Goal: Task Accomplishment & Management: Manage account settings

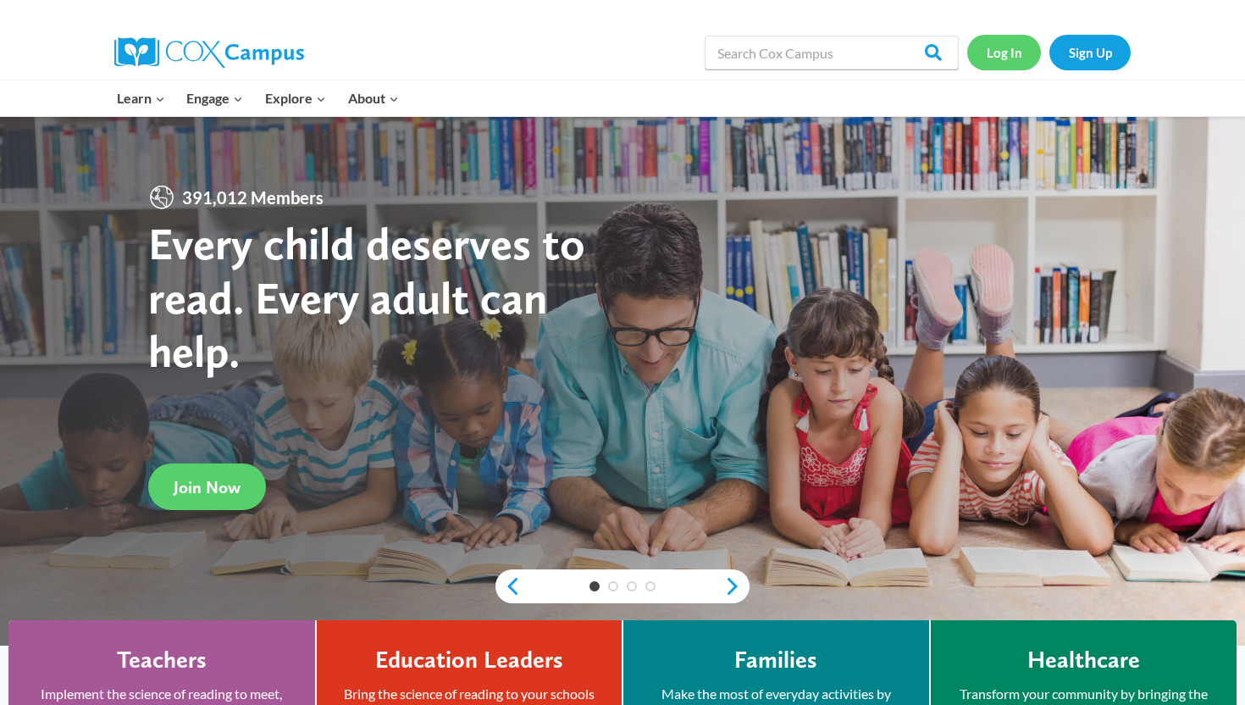
click at [993, 42] on link "Log In" at bounding box center [1004, 52] width 74 height 35
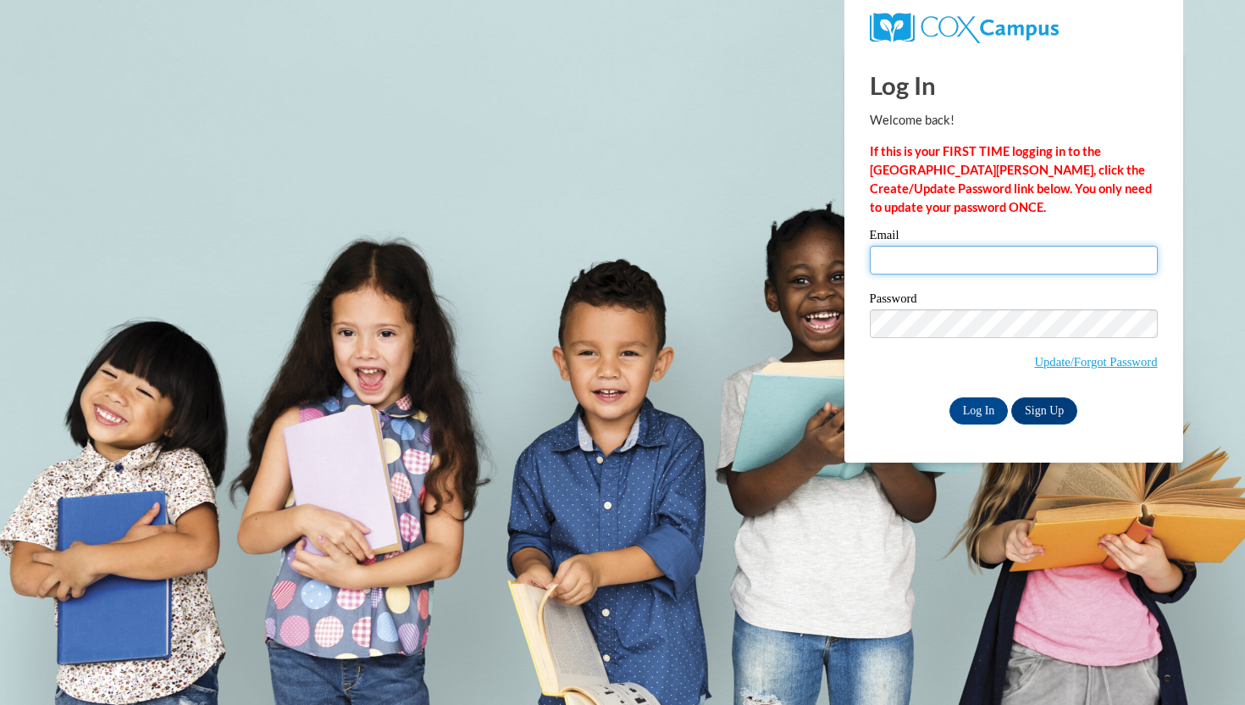
click at [921, 257] on input "Email" at bounding box center [1014, 260] width 288 height 29
type input "briannacastillo_06@icloud.com"
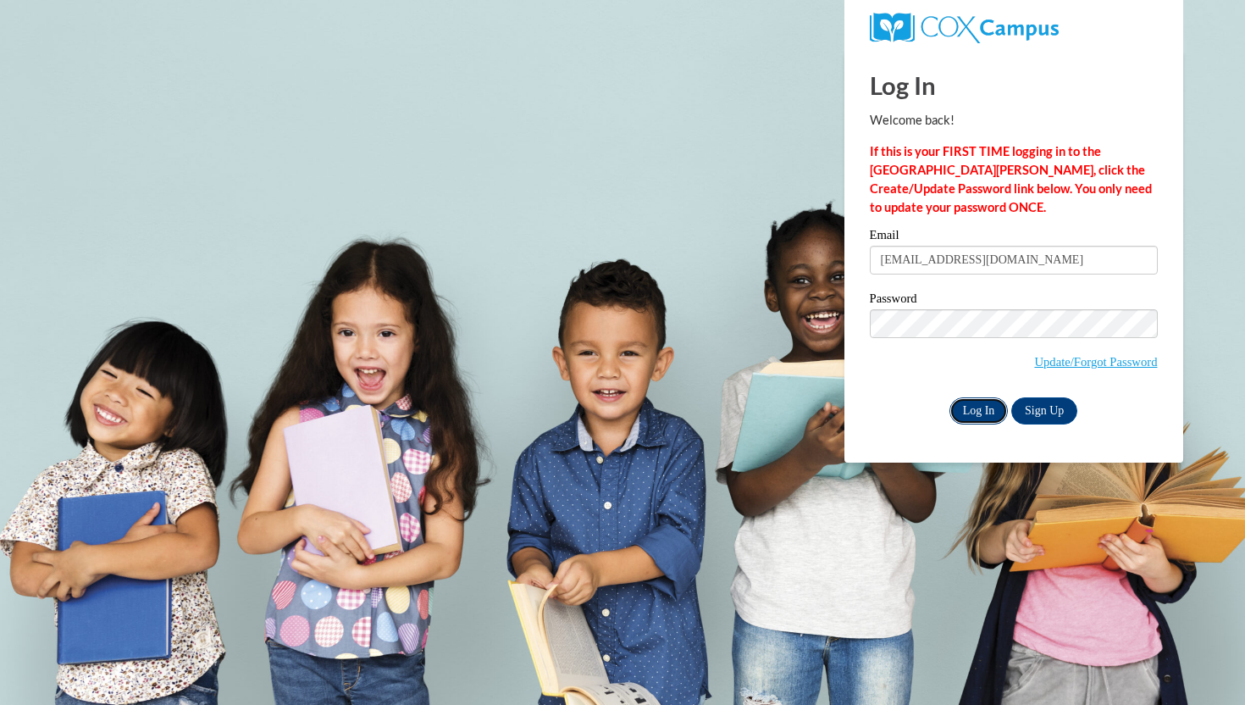
click at [988, 406] on input "Log In" at bounding box center [978, 410] width 59 height 27
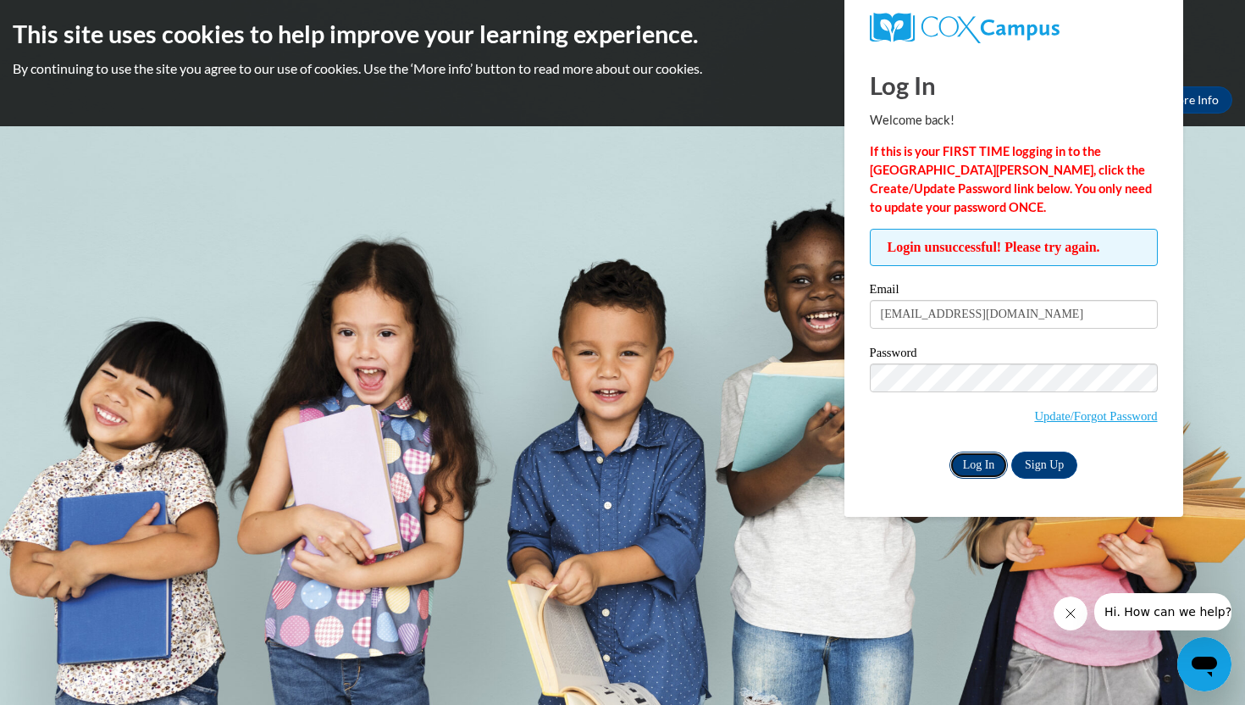
click at [986, 464] on input "Log In" at bounding box center [978, 464] width 59 height 27
drag, startPoint x: 1063, startPoint y: 308, endPoint x: 889, endPoint y: 309, distance: 173.6
click at [889, 309] on input "briannacastillo_06@icloud.com" at bounding box center [1014, 314] width 288 height 29
drag, startPoint x: 1037, startPoint y: 310, endPoint x: 947, endPoint y: 316, distance: 90.8
click at [947, 316] on input "bcastillo18@IVYTECH.EDU" at bounding box center [1014, 314] width 288 height 29
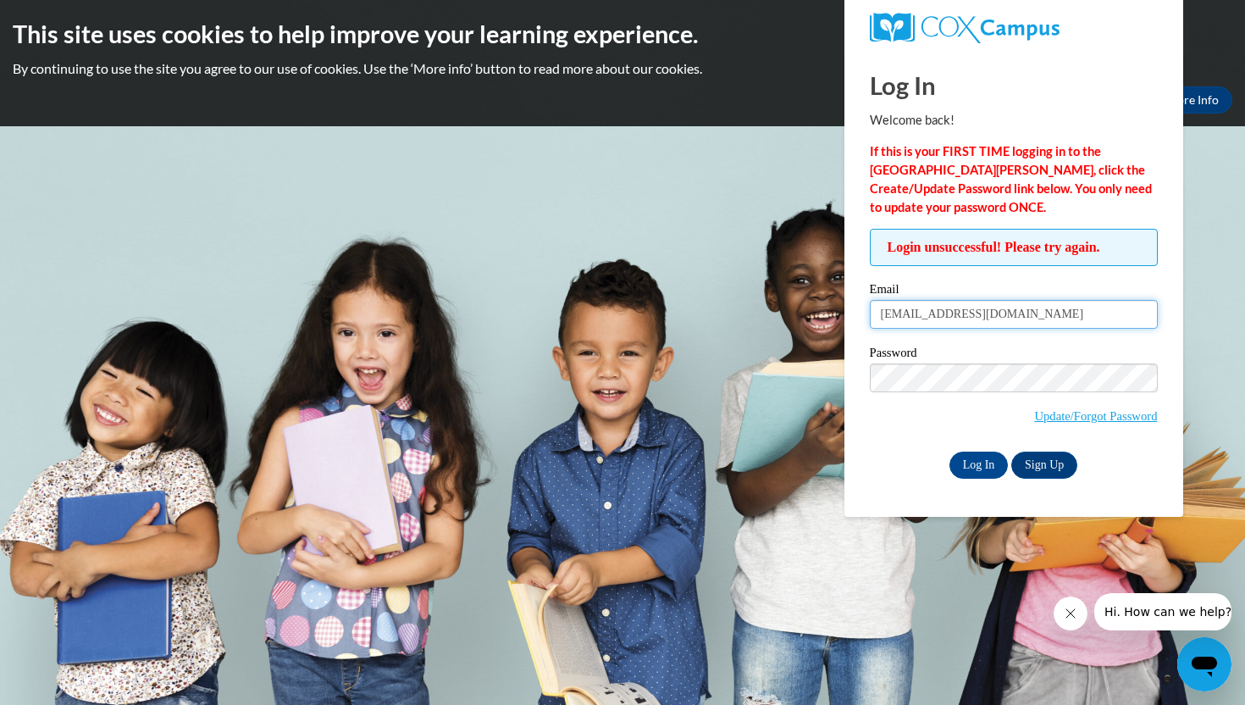
type input "bcastillo18@ivytech.edu"
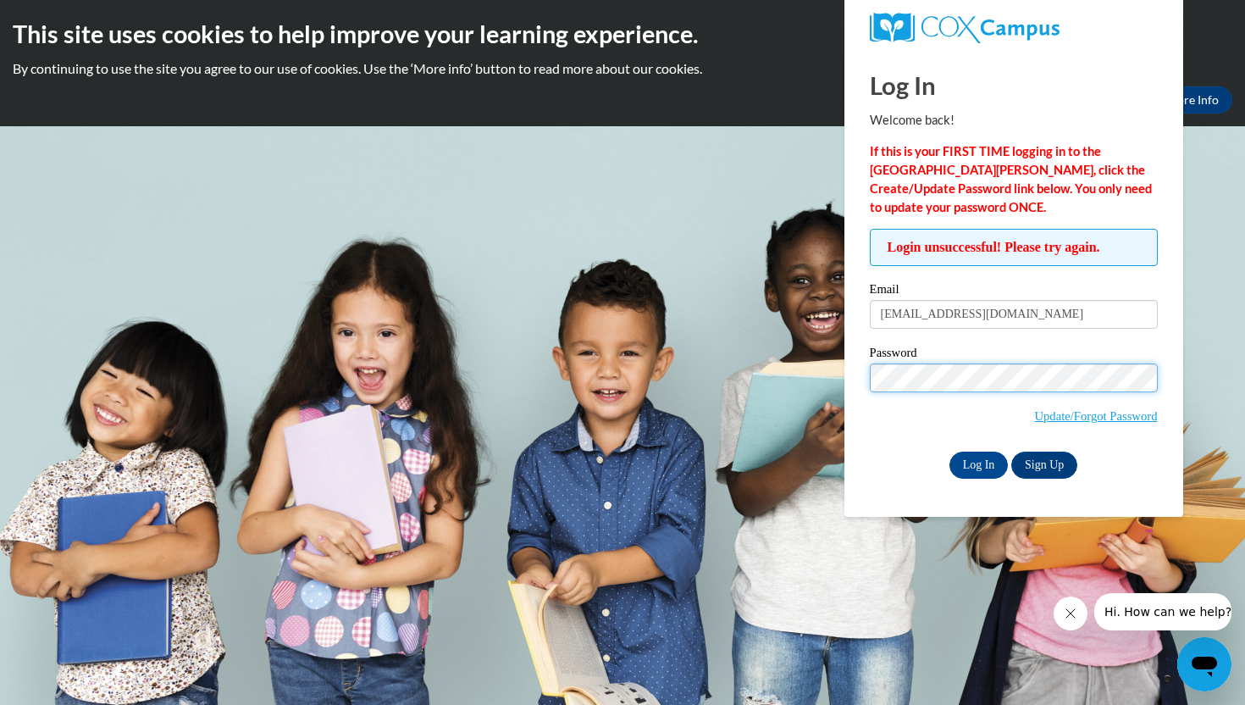
click at [949, 451] on input "Log In" at bounding box center [978, 464] width 59 height 27
click at [1071, 415] on link "Update/Forgot Password" at bounding box center [1095, 416] width 123 height 14
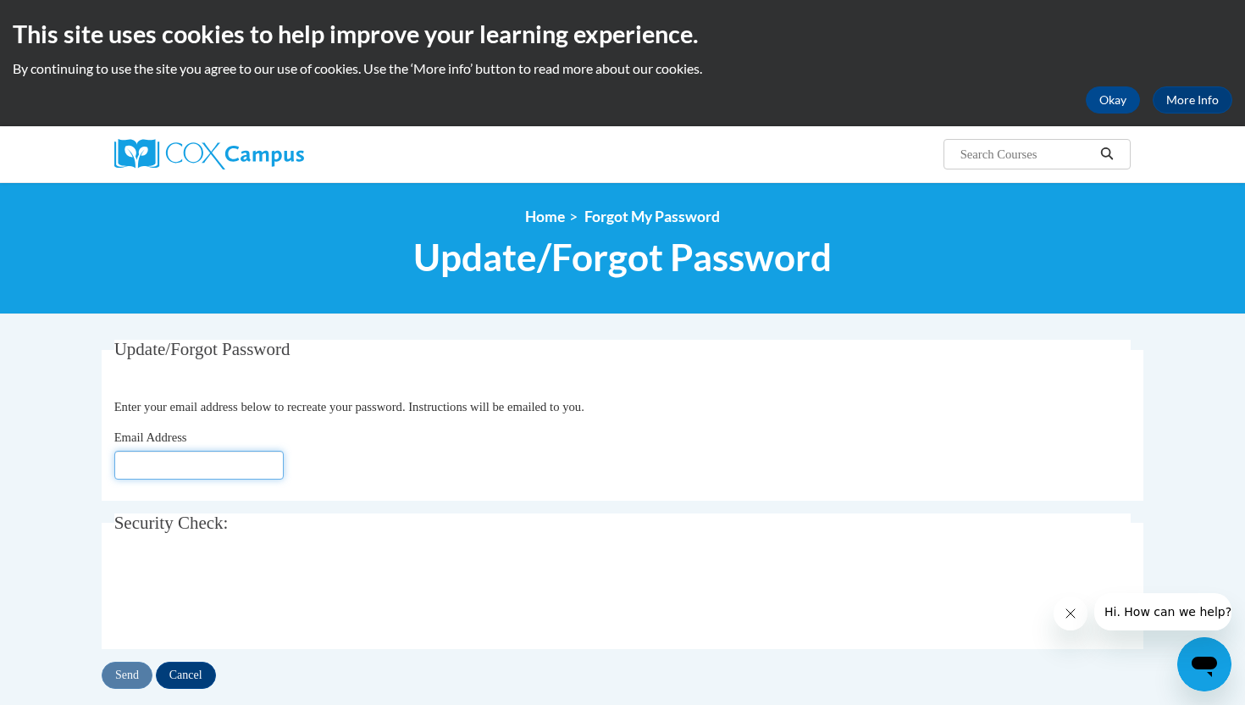
click at [148, 461] on input "Email Address" at bounding box center [198, 465] width 169 height 29
type input "[EMAIL_ADDRESS][DOMAIN_NAME]"
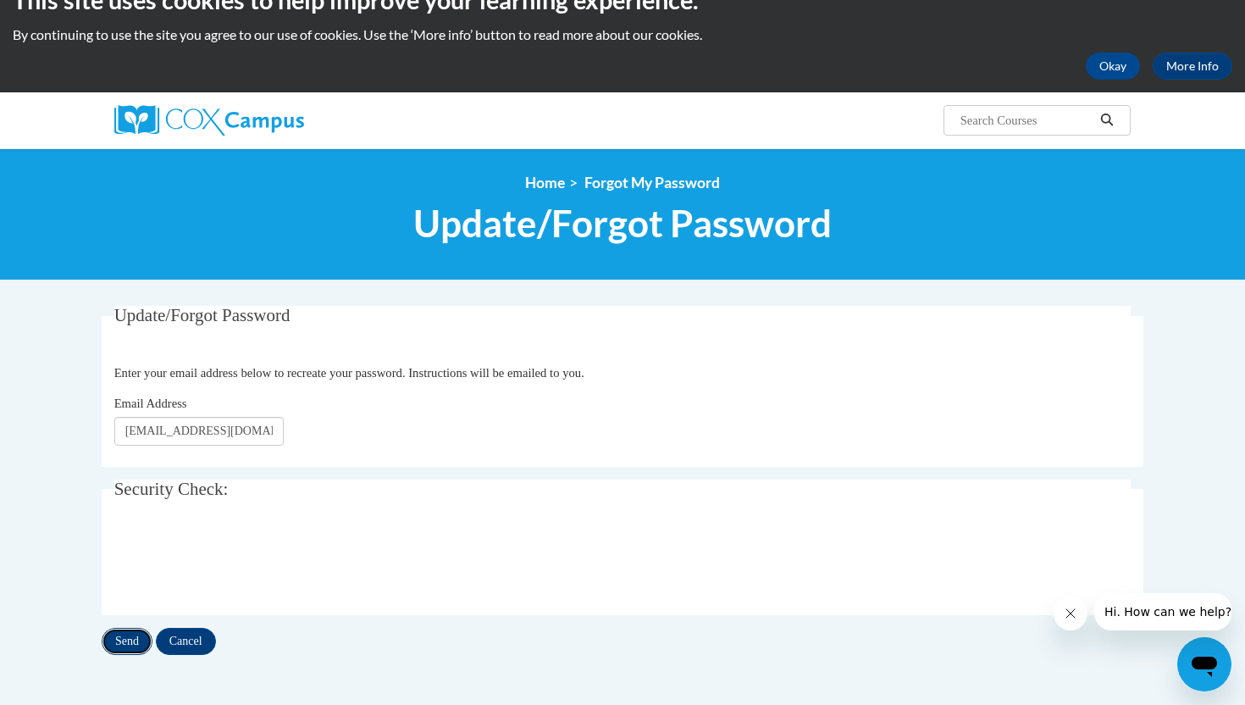
click at [120, 640] on input "Send" at bounding box center [127, 641] width 51 height 27
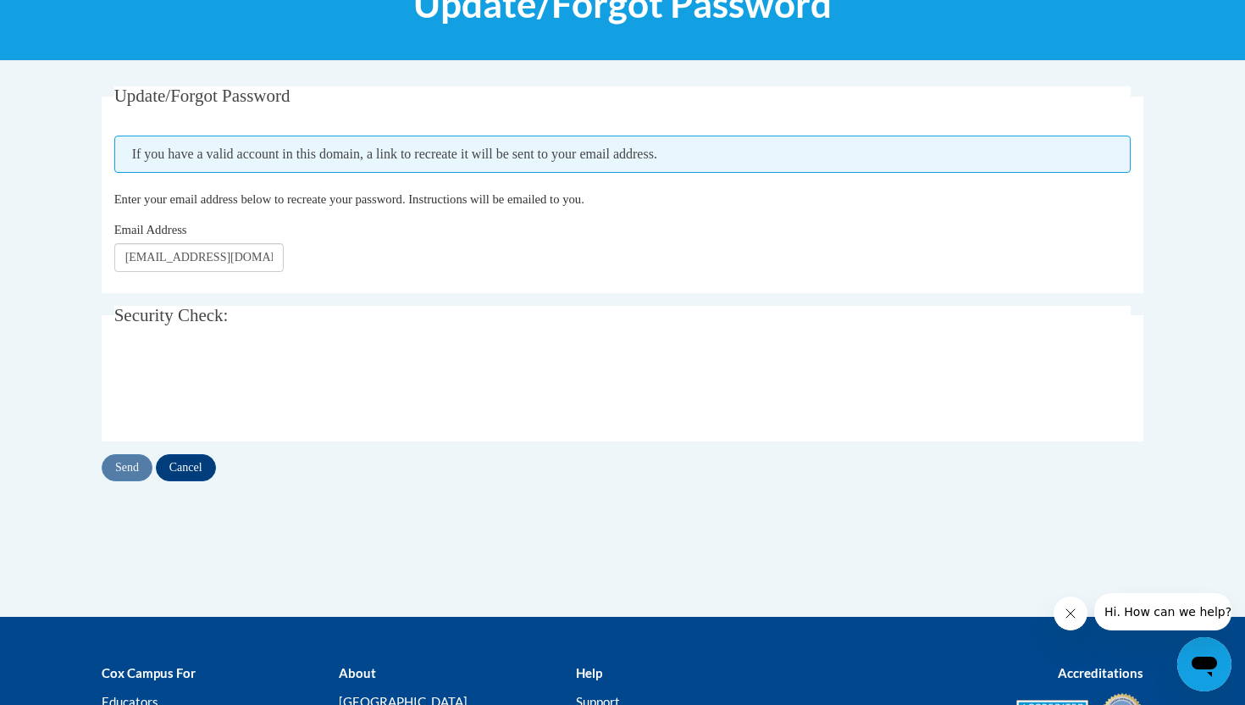
scroll to position [299, 0]
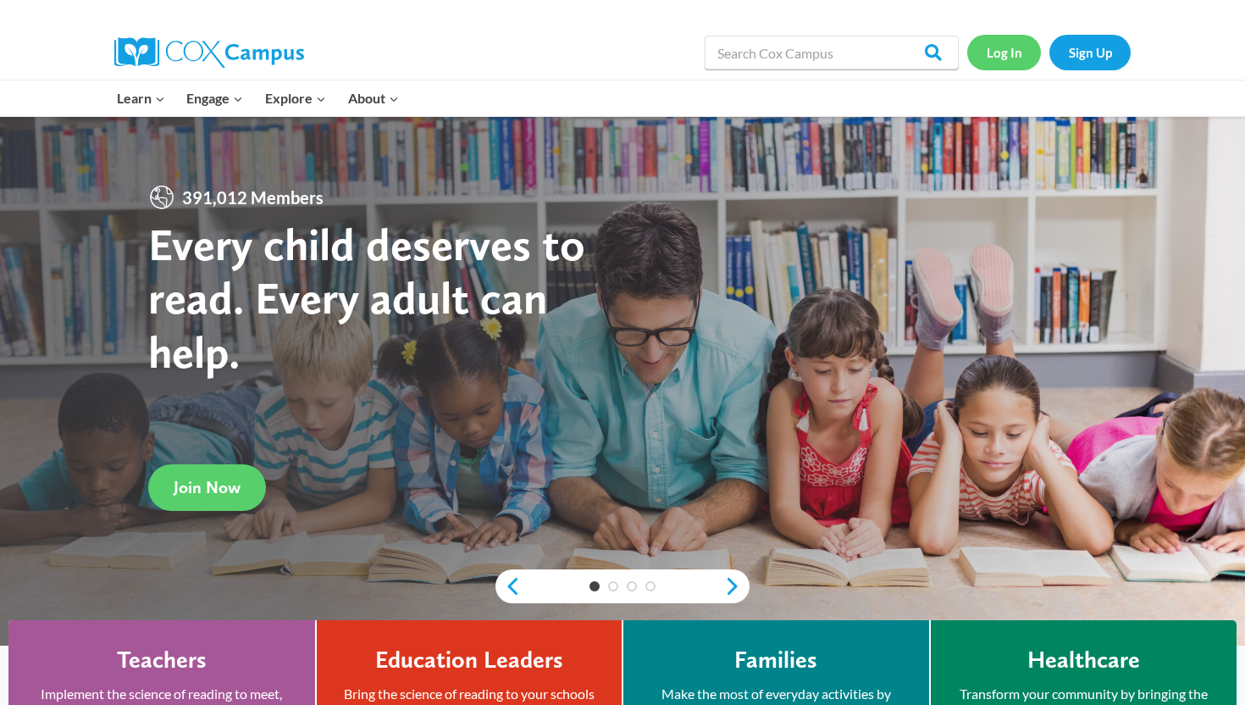
click at [1015, 59] on link "Log In" at bounding box center [1004, 52] width 74 height 35
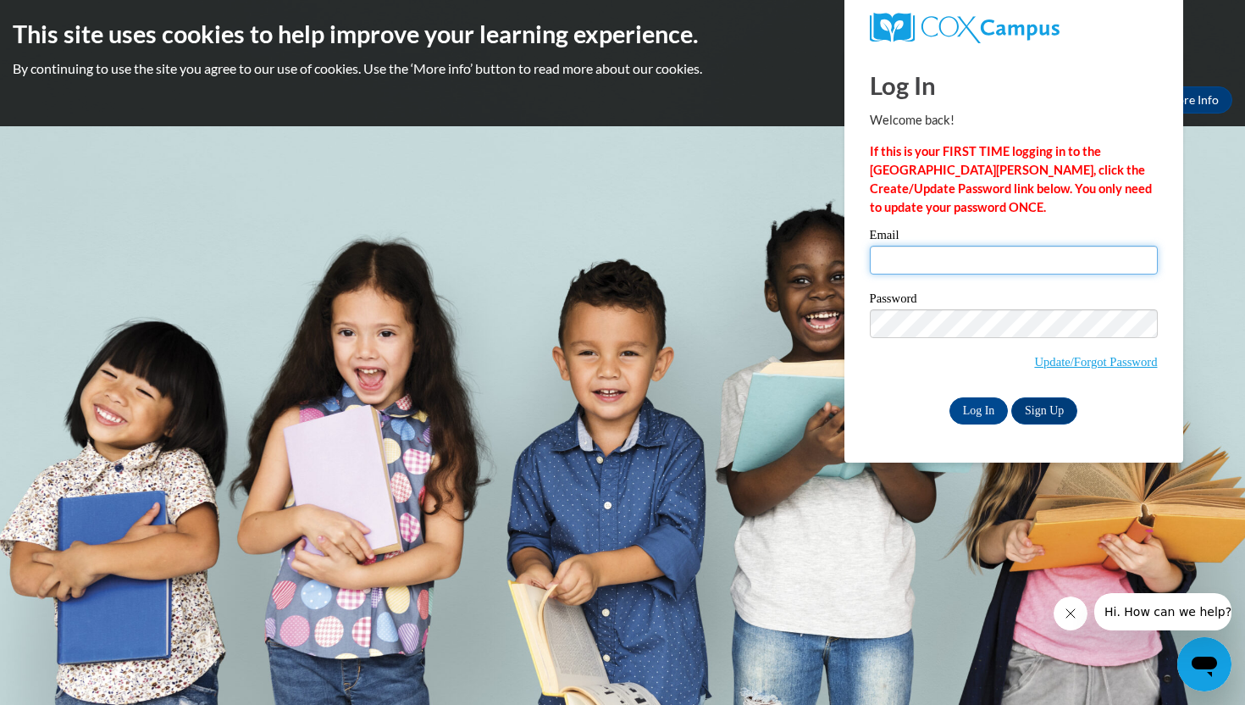
click at [921, 265] on input "Email" at bounding box center [1014, 260] width 288 height 29
type input "[EMAIL_ADDRESS][DOMAIN_NAME]"
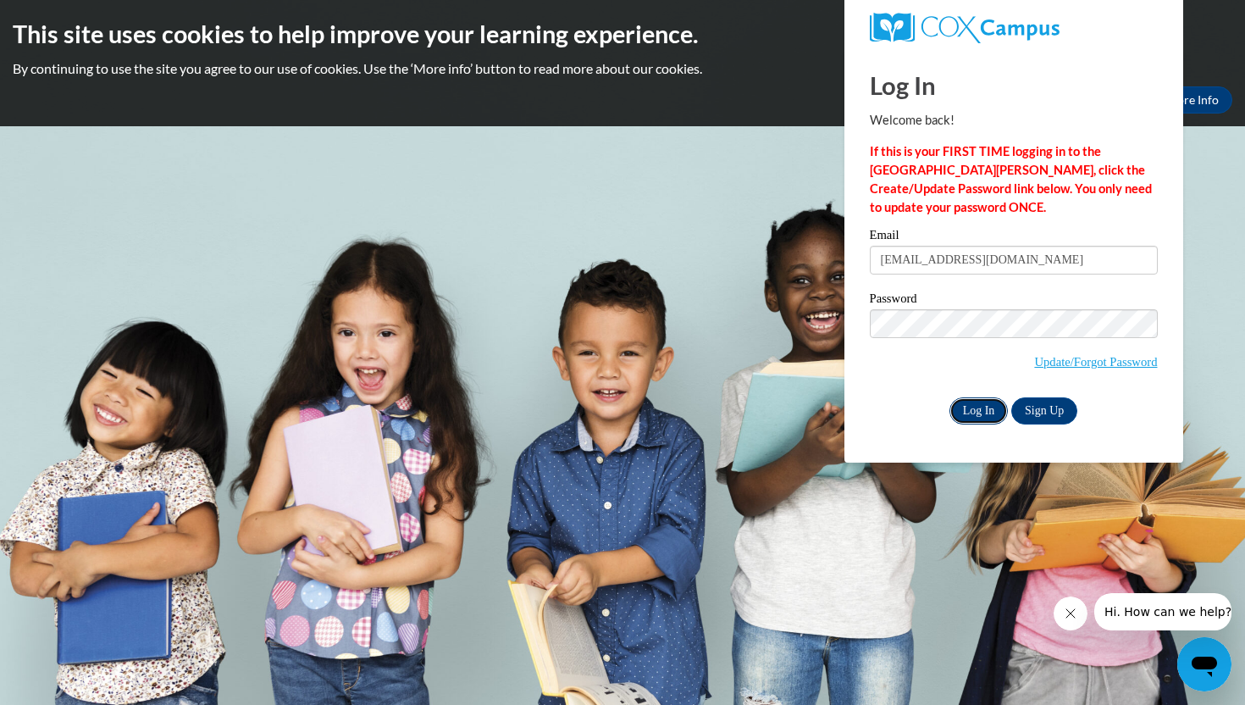
click at [979, 401] on input "Log In" at bounding box center [978, 410] width 59 height 27
